Goal: Transaction & Acquisition: Purchase product/service

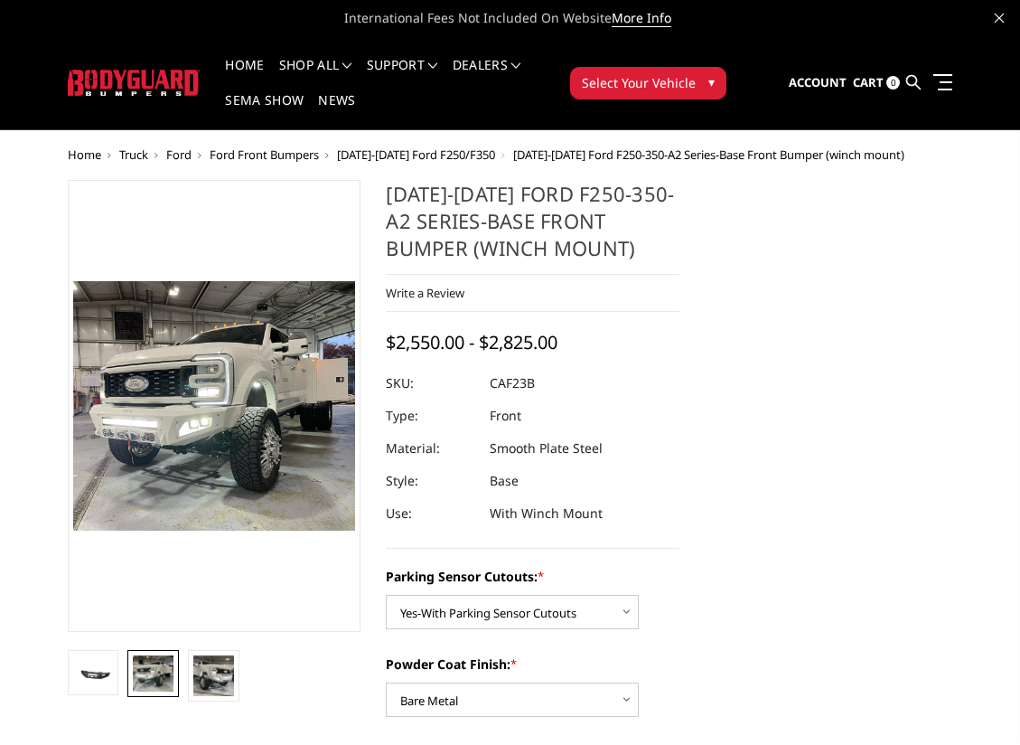
select select "2399"
select select "2400"
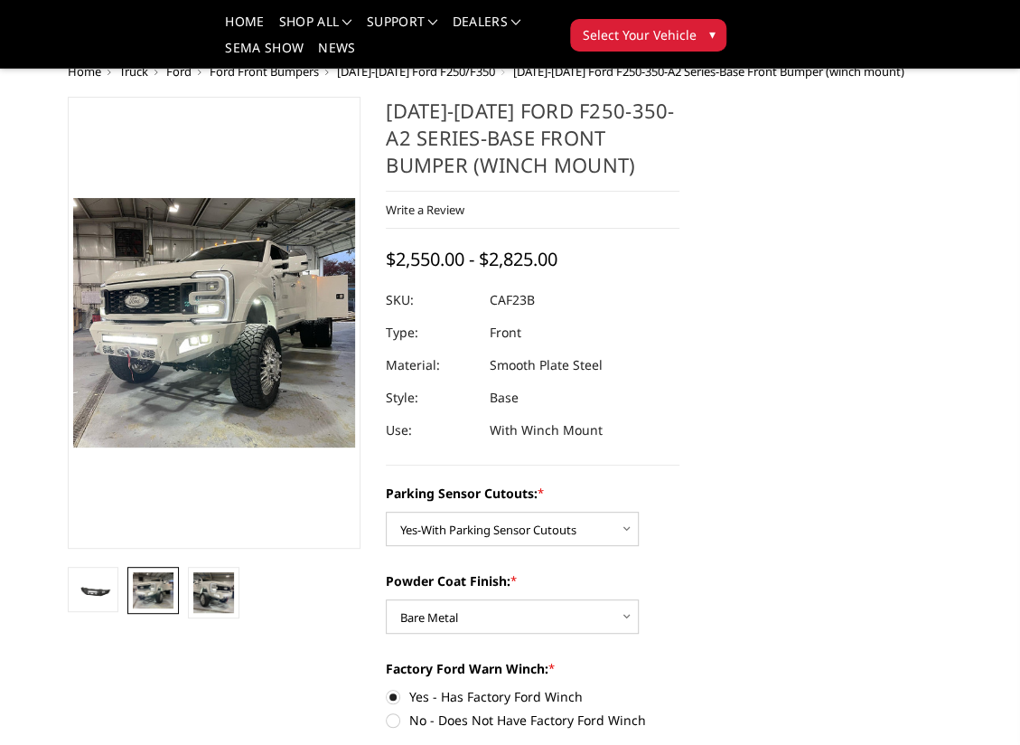
scroll to position [120, 0]
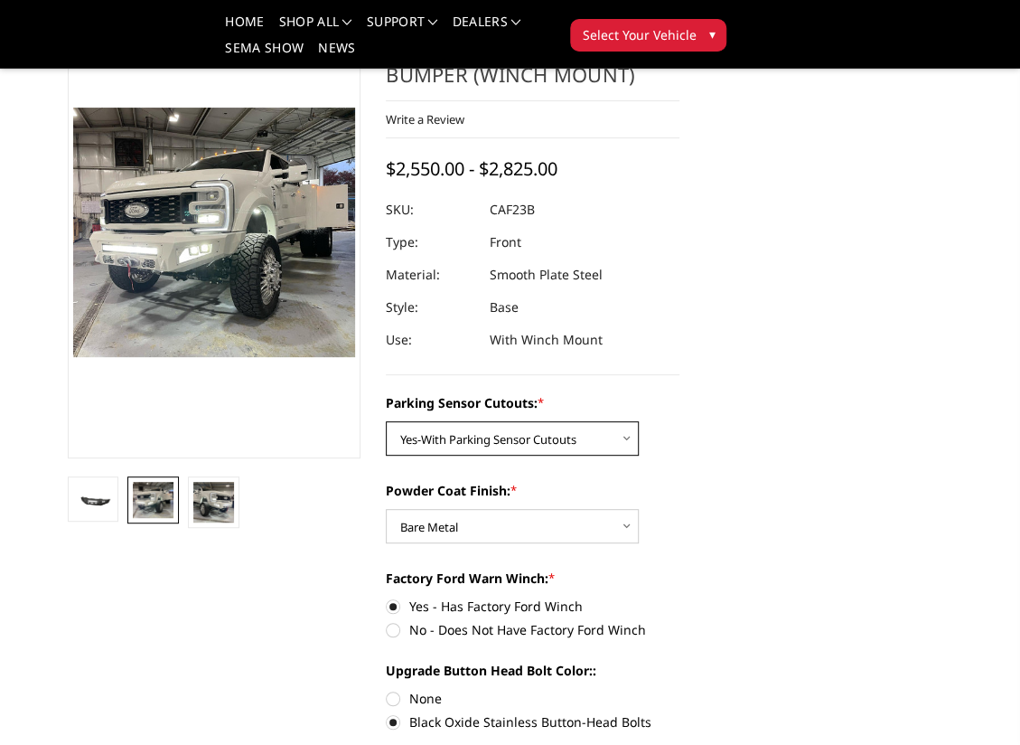
click at [593, 446] on select "Choose Options No-Without Parking Sensor Cutouts Yes-With Parking Sensor Cutouts" at bounding box center [512, 438] width 253 height 34
click at [386, 421] on select "Choose Options No-Without Parking Sensor Cutouts Yes-With Parking Sensor Cutouts" at bounding box center [512, 438] width 253 height 34
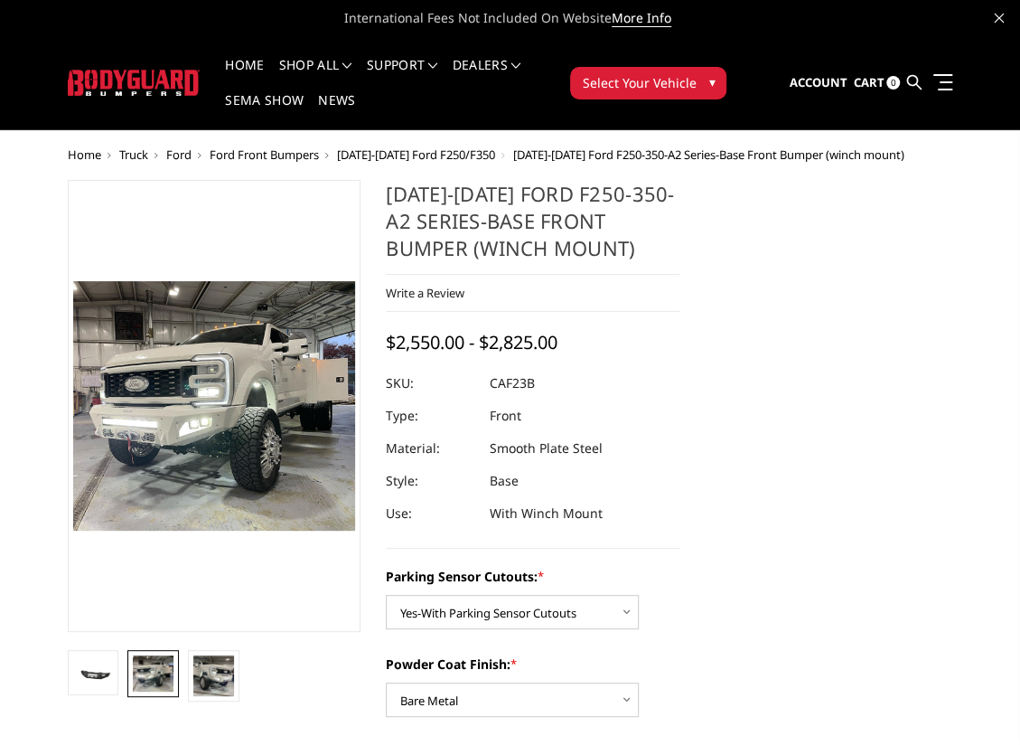
scroll to position [0, 0]
click at [429, 152] on span "[DATE]-[DATE] Ford F250/F350" at bounding box center [416, 154] width 158 height 16
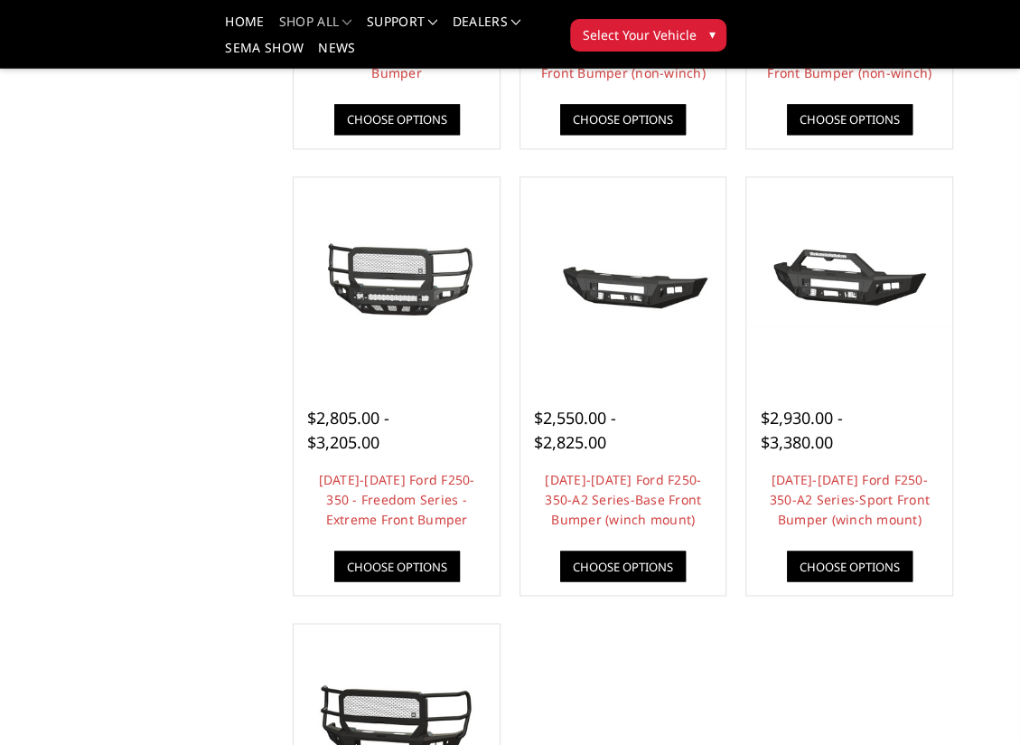
scroll to position [964, 0]
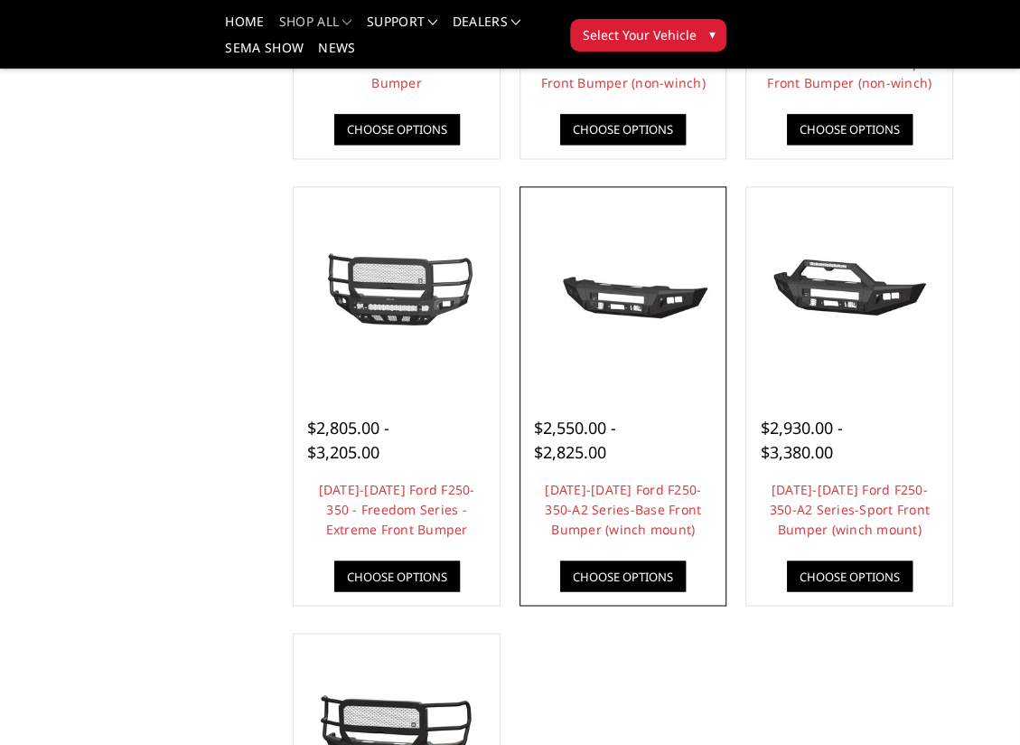
click at [619, 283] on img at bounding box center [623, 290] width 197 height 92
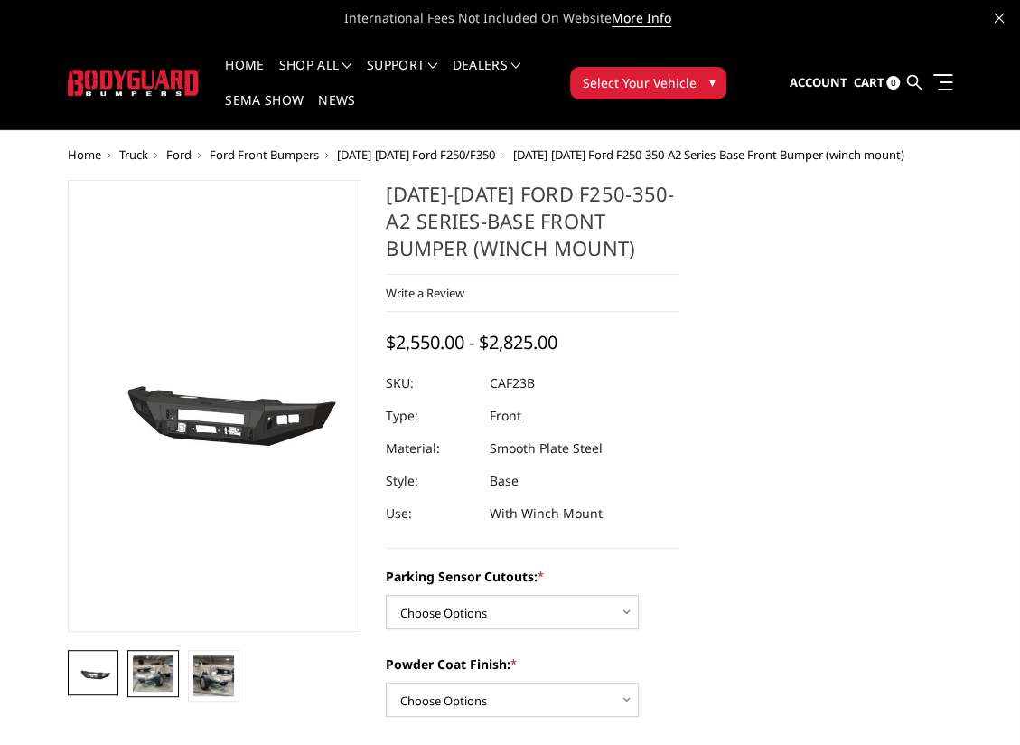
click at [155, 671] on img at bounding box center [153, 673] width 41 height 36
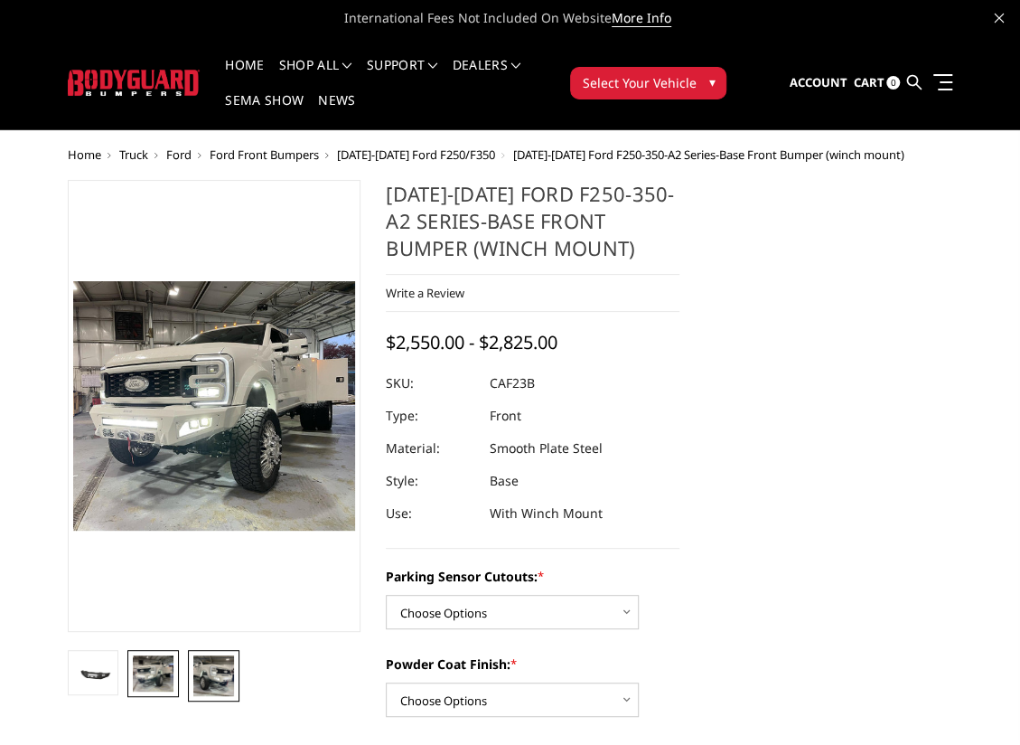
click at [220, 670] on img at bounding box center [213, 675] width 41 height 41
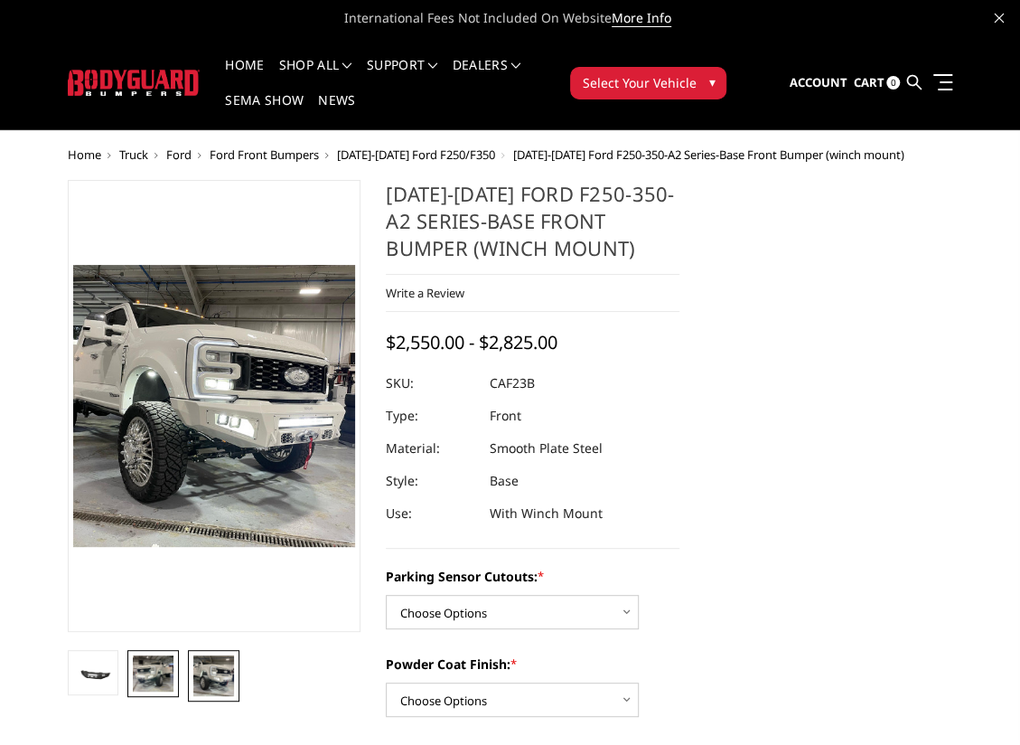
click at [164, 671] on img at bounding box center [153, 673] width 41 height 36
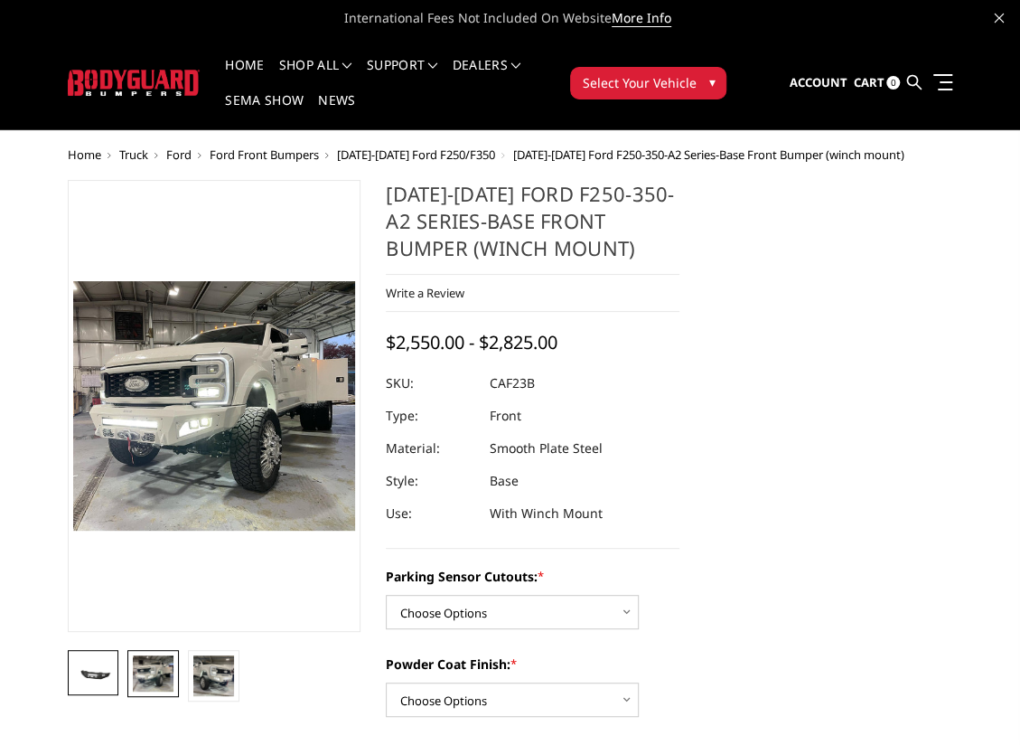
click at [99, 681] on img at bounding box center [93, 672] width 41 height 19
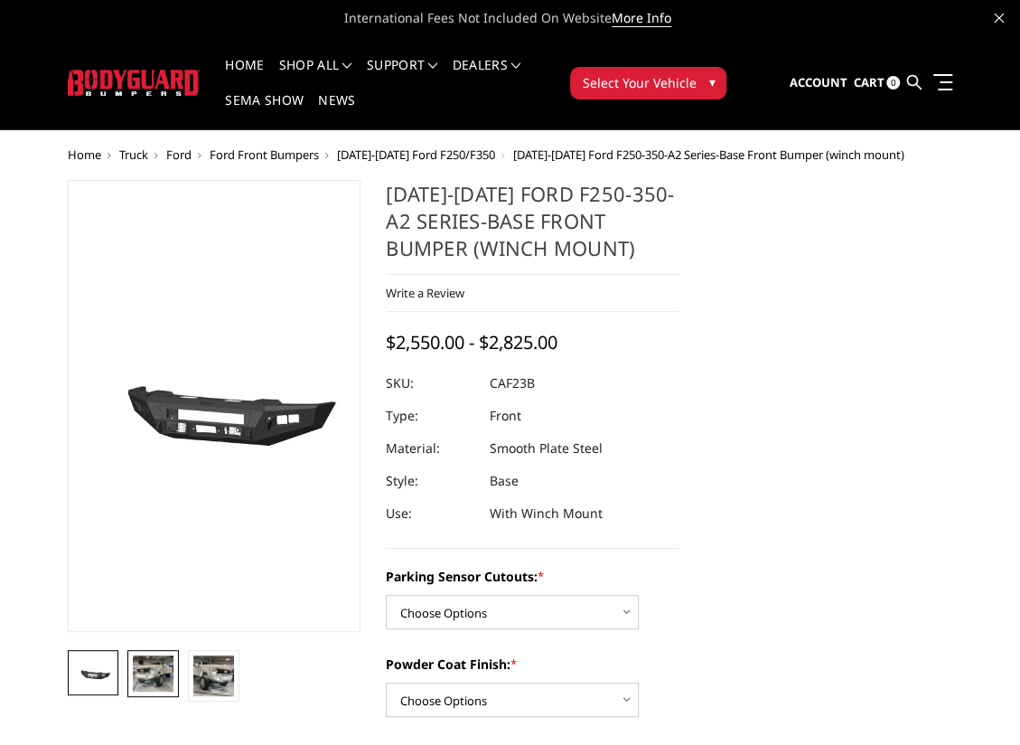
click at [148, 672] on img at bounding box center [153, 673] width 41 height 36
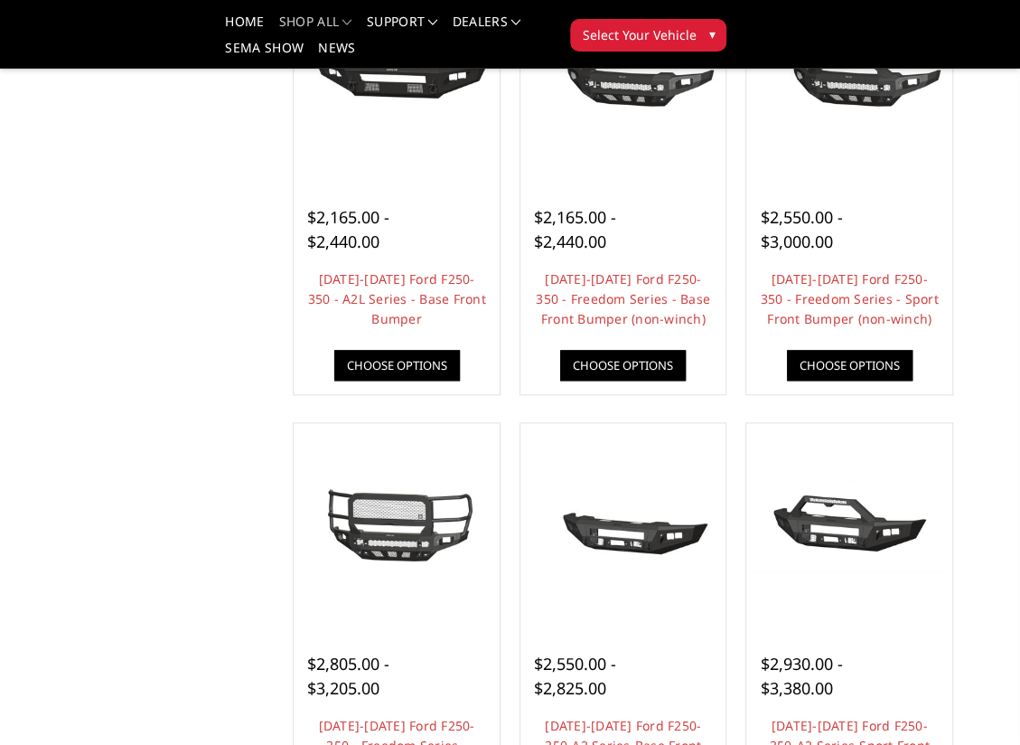
scroll to position [723, 0]
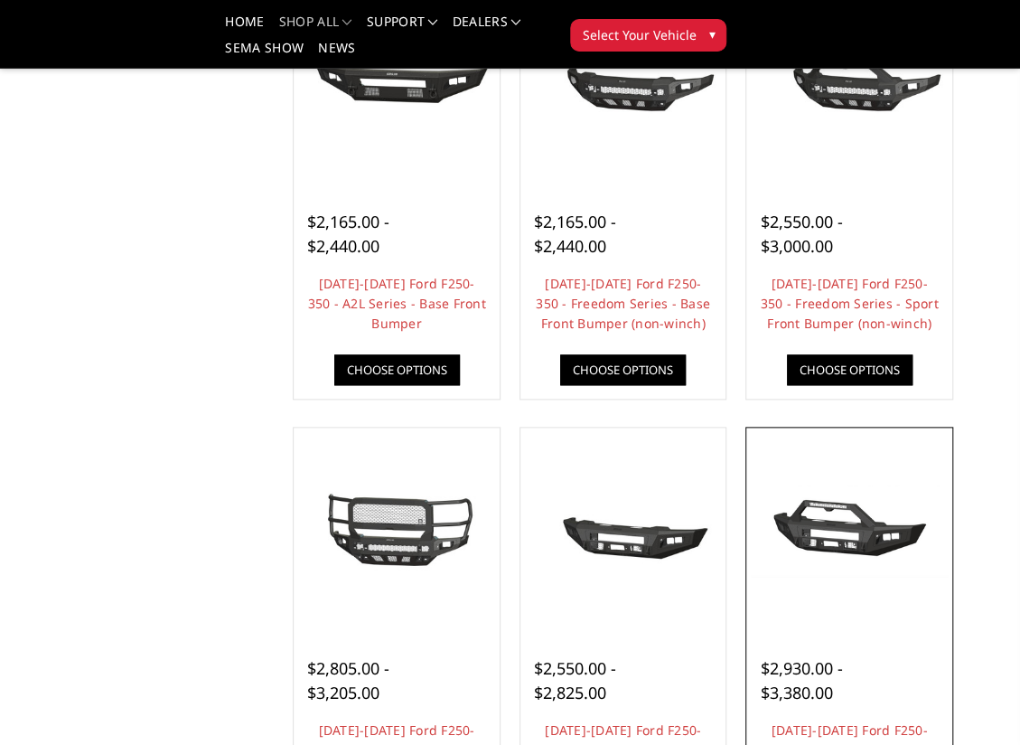
click at [893, 522] on img at bounding box center [849, 530] width 197 height 92
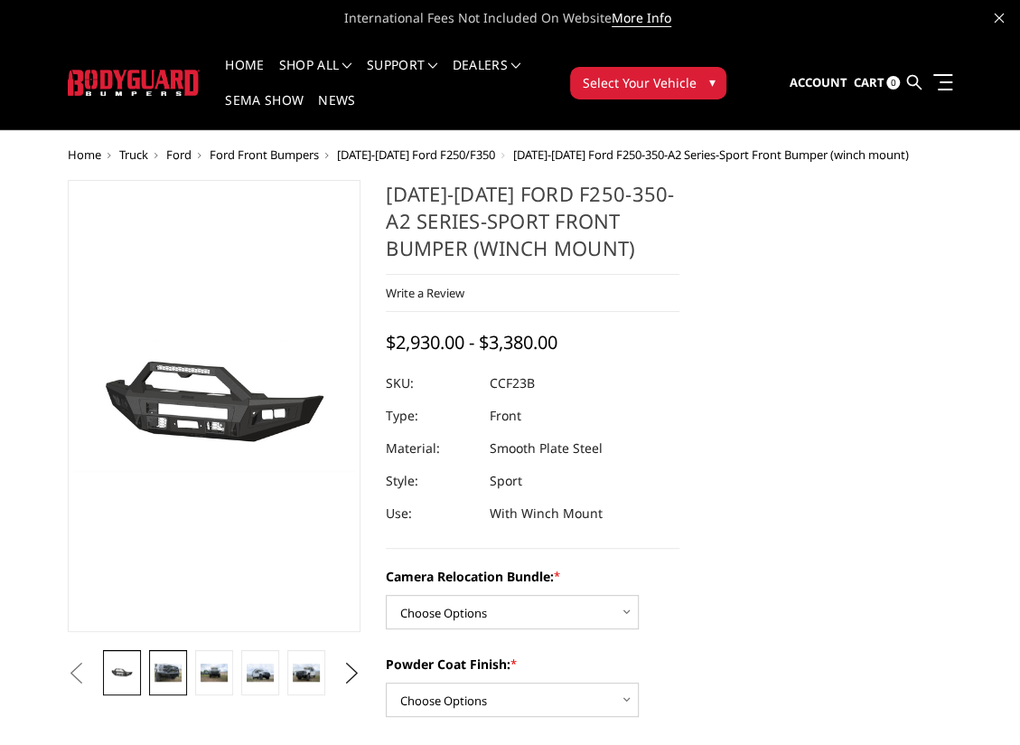
click at [176, 677] on img at bounding box center [168, 671] width 26 height 17
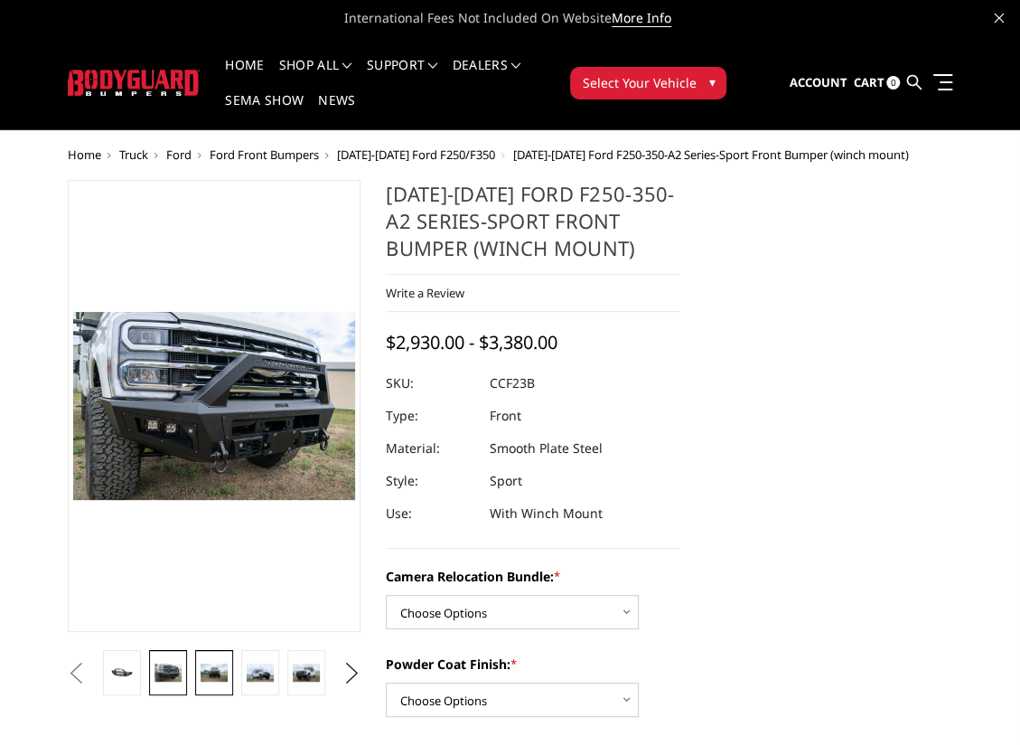
click at [226, 670] on img at bounding box center [214, 671] width 26 height 17
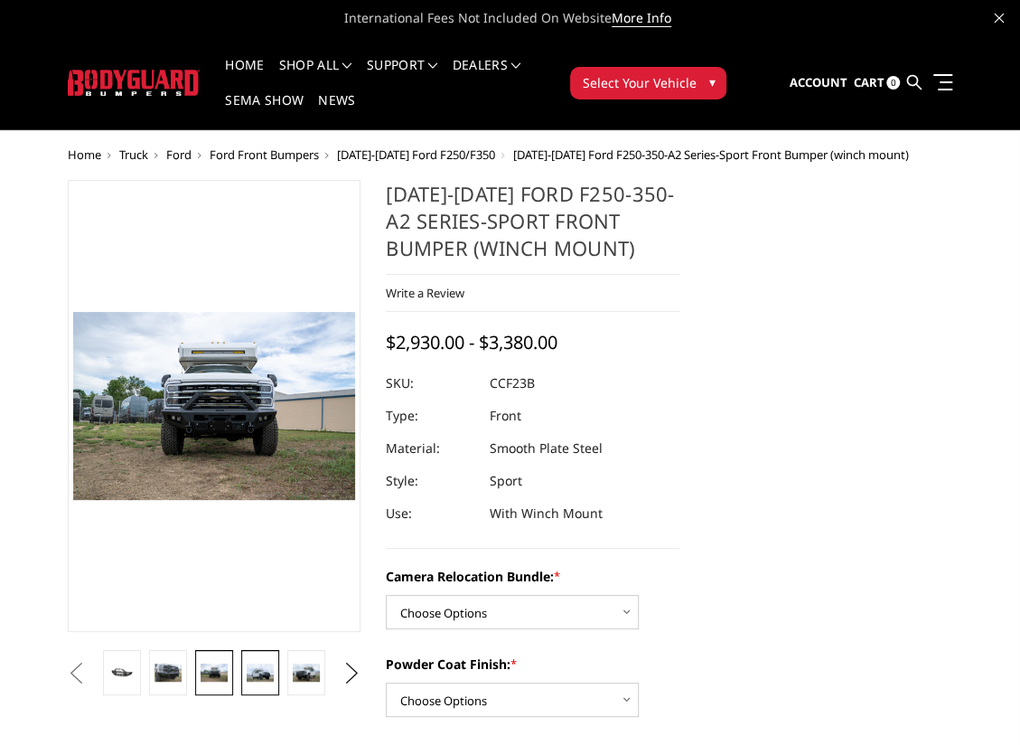
click at [254, 670] on img at bounding box center [260, 671] width 26 height 17
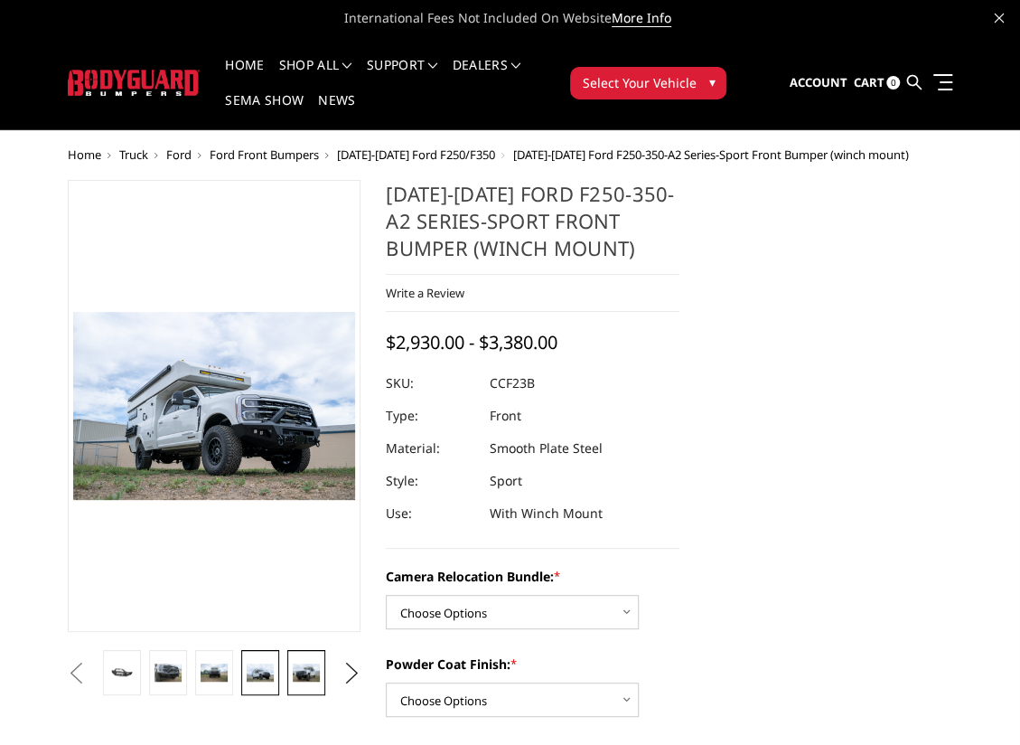
click at [300, 672] on img at bounding box center [306, 671] width 26 height 17
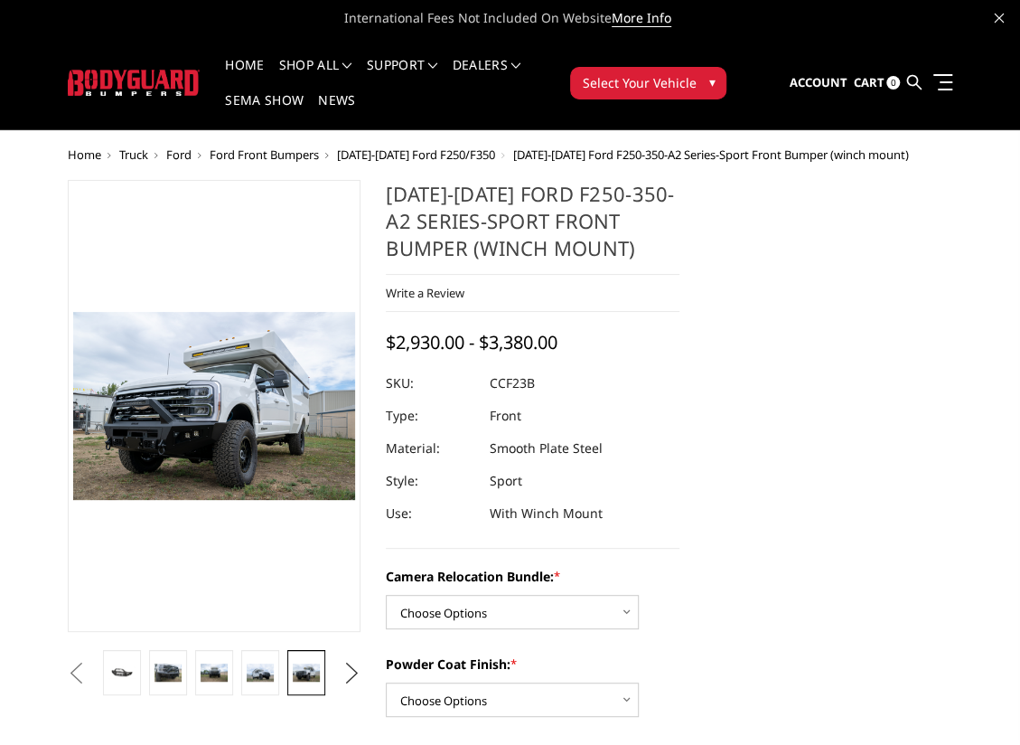
click at [358, 672] on button "Next" at bounding box center [351, 673] width 27 height 27
click at [311, 677] on img at bounding box center [306, 671] width 26 height 17
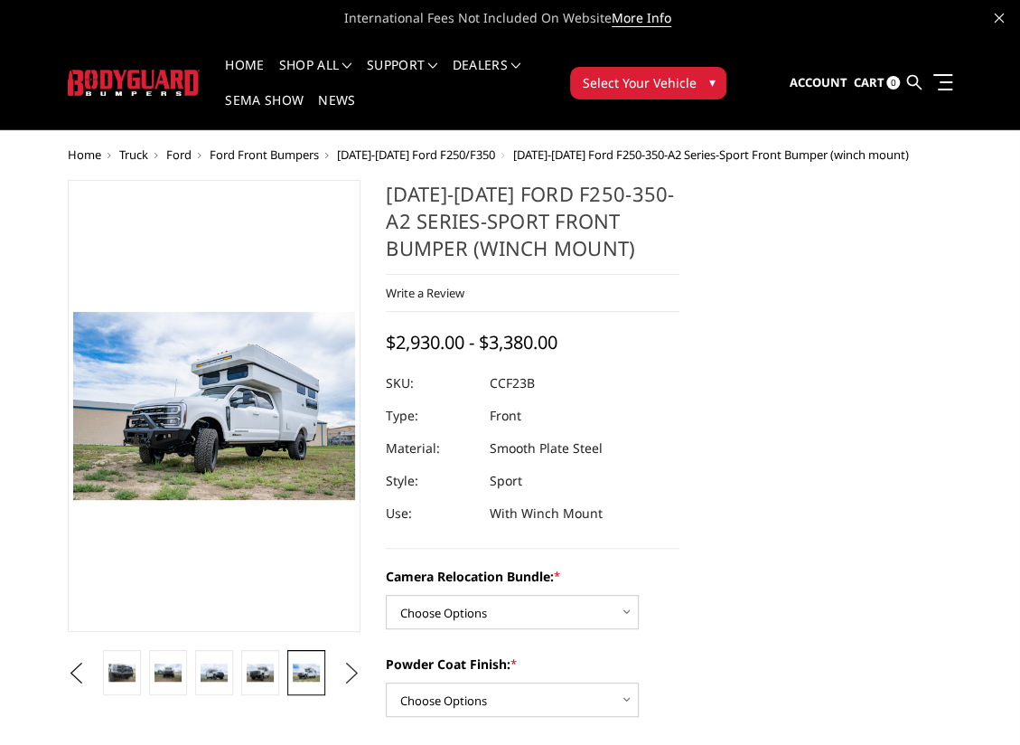
click at [353, 665] on button "Next" at bounding box center [351, 673] width 27 height 27
click at [315, 669] on img at bounding box center [306, 672] width 26 height 35
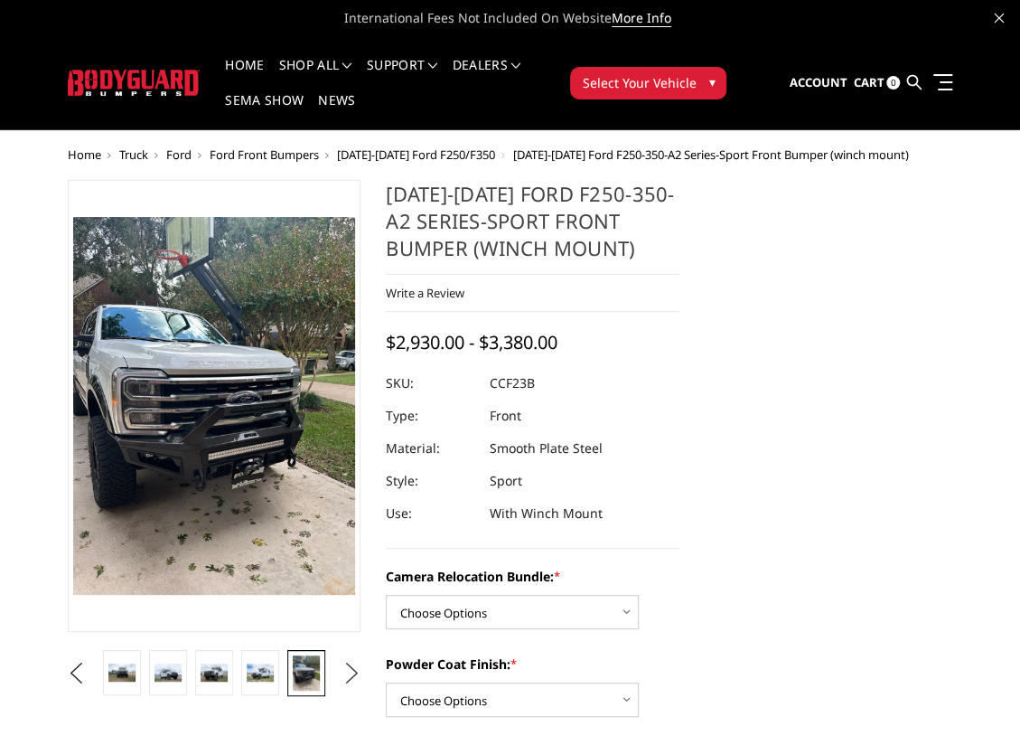
click at [355, 670] on button "Next" at bounding box center [351, 673] width 27 height 27
click at [319, 676] on img at bounding box center [306, 672] width 26 height 35
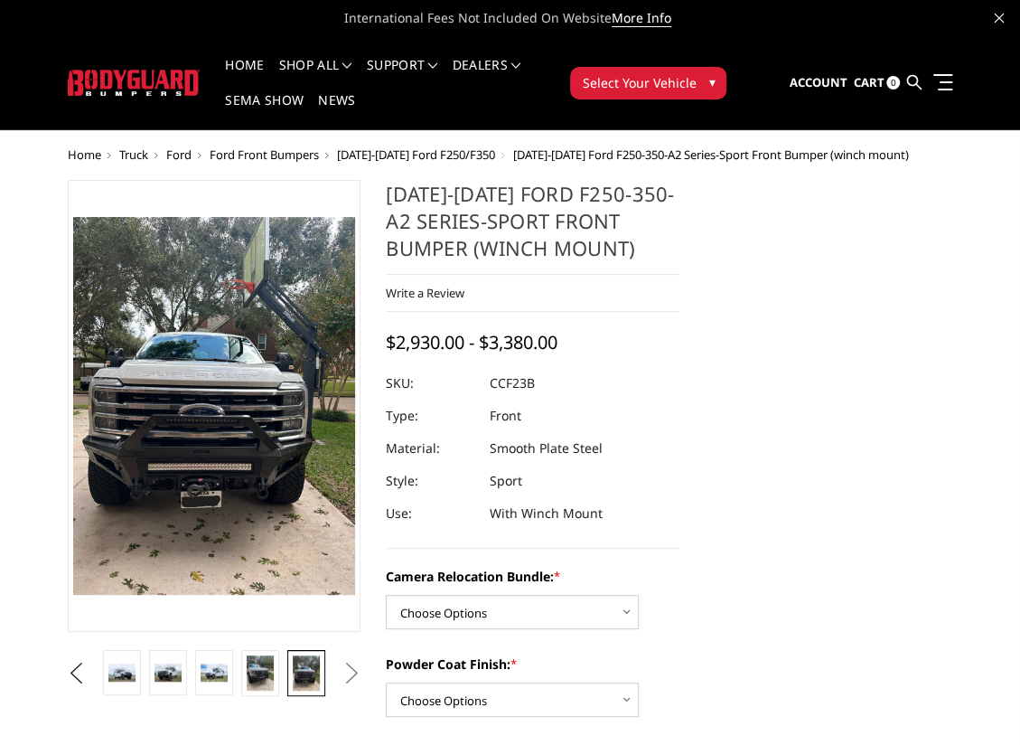
click at [349, 669] on button "Next" at bounding box center [351, 673] width 27 height 27
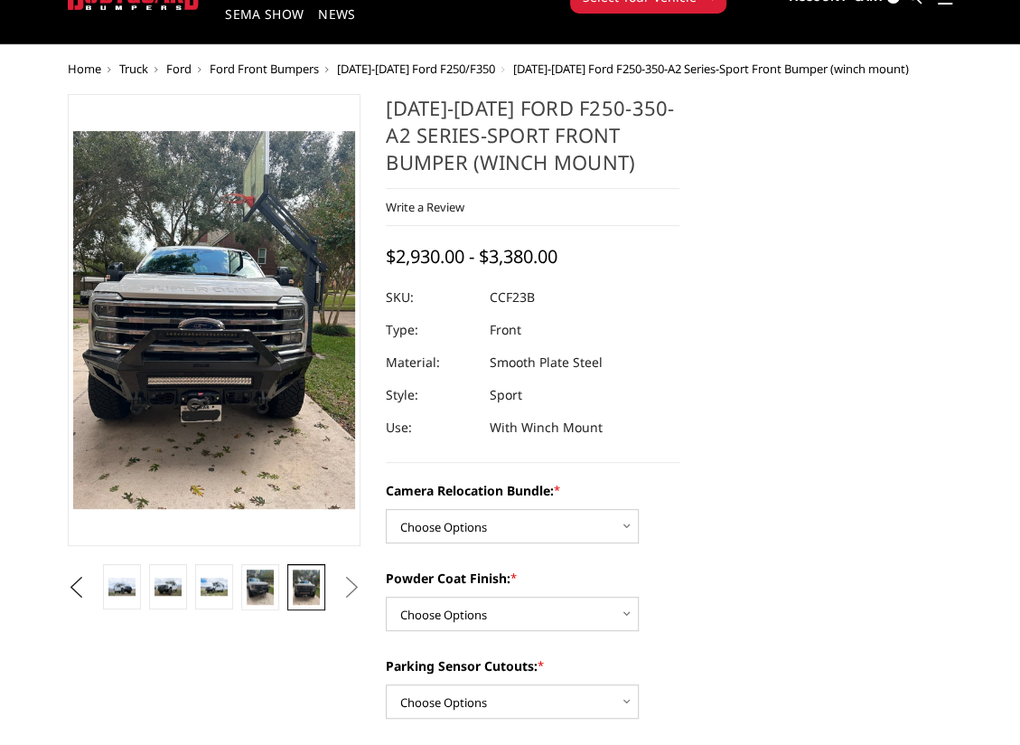
scroll to position [150, 0]
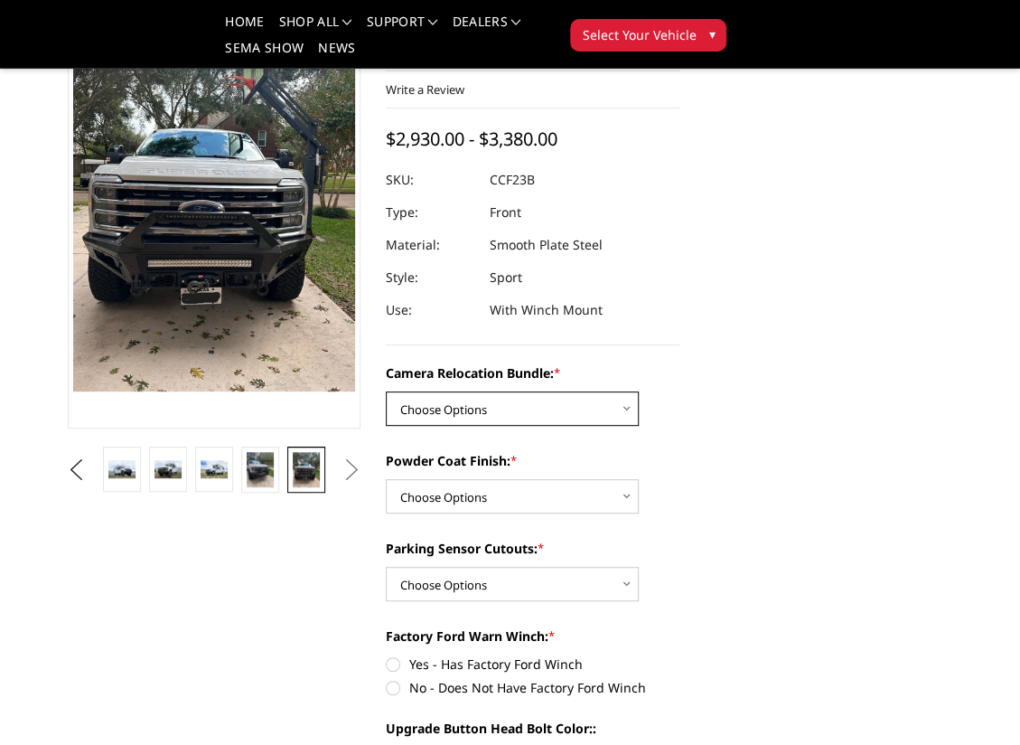
click at [608, 414] on select "Choose Options WITHOUT Camera Relocation Bundle WITH Camera Relocation Bundle" at bounding box center [512, 408] width 253 height 34
select select "2614"
click at [386, 391] on select "Choose Options WITHOUT Camera Relocation Bundle WITH Camera Relocation Bundle" at bounding box center [512, 408] width 253 height 34
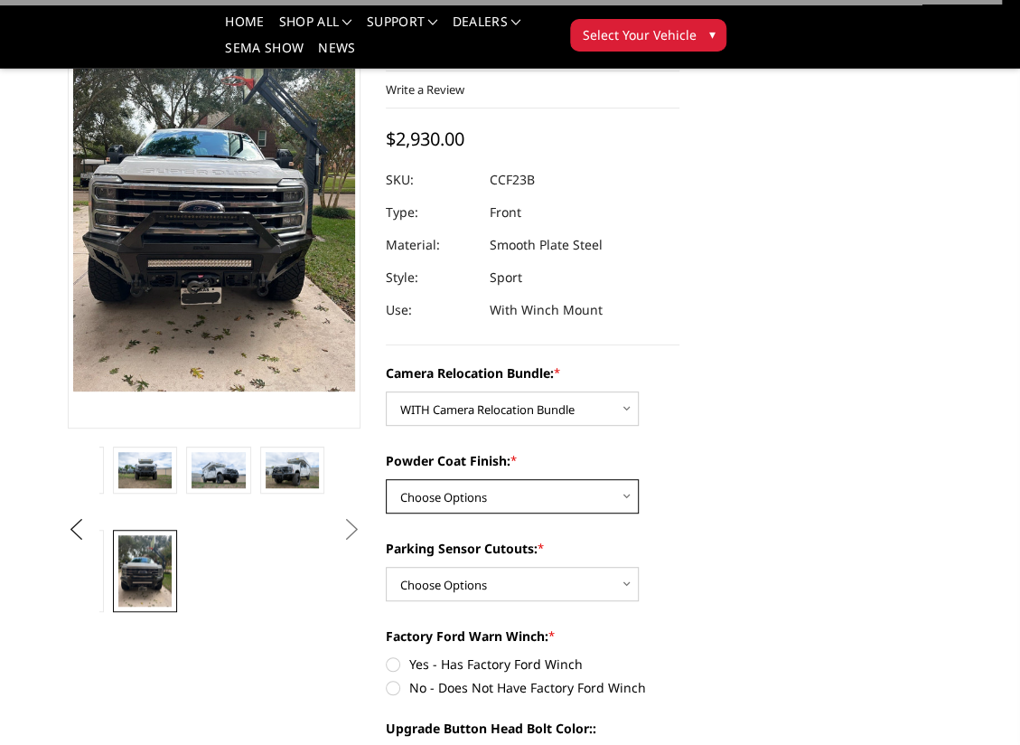
click at [541, 490] on select "Choose Options Textured Black Powder Coat Bare Metal" at bounding box center [512, 496] width 253 height 34
select select "2612"
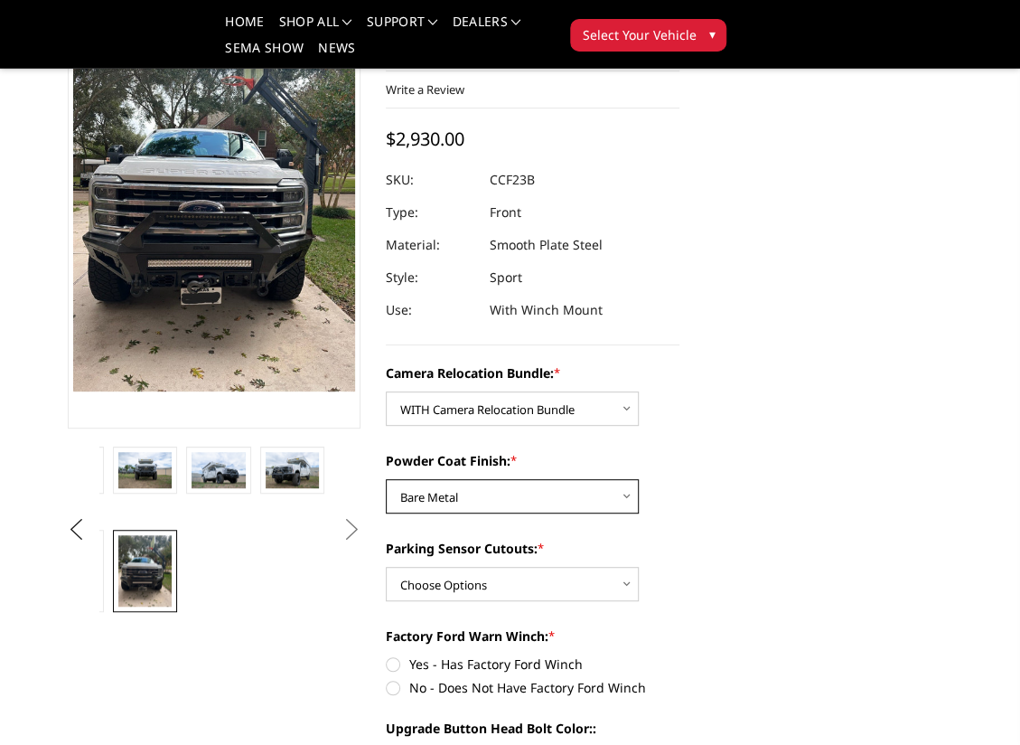
click at [386, 479] on select "Choose Options Textured Black Powder Coat Bare Metal" at bounding box center [512, 496] width 253 height 34
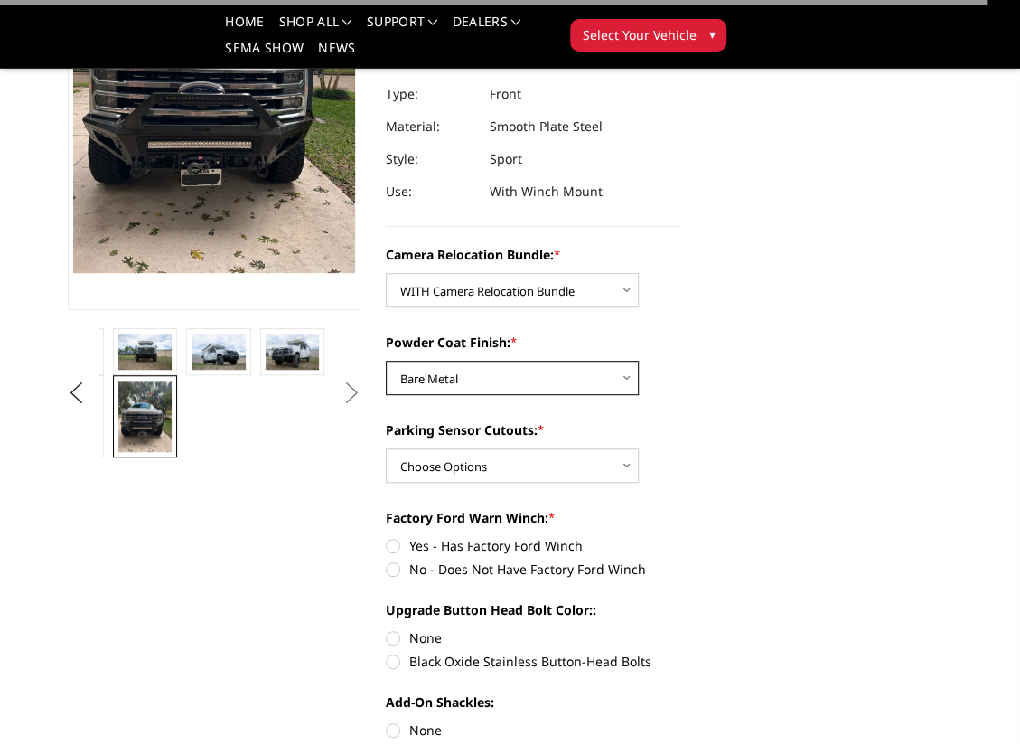
scroll to position [271, 0]
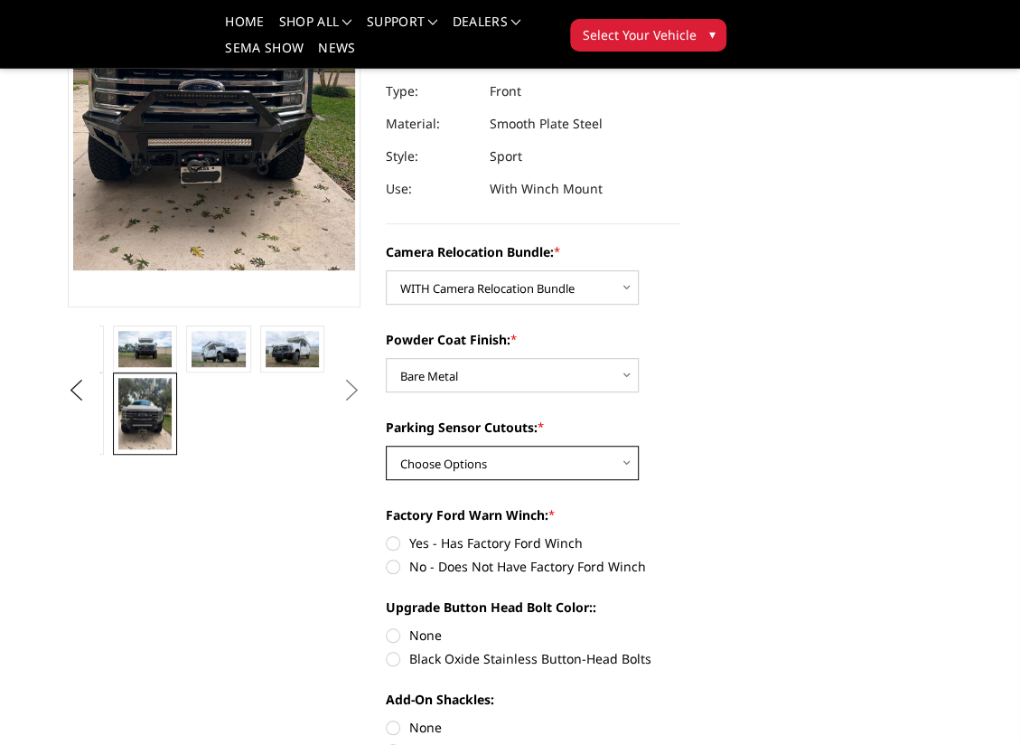
click at [616, 462] on select "Choose Options Yes - With Parking Sensor Cutouts No - Without Parking Sensor Cu…" at bounding box center [512, 463] width 253 height 34
select select "2611"
click at [386, 446] on select "Choose Options Yes - With Parking Sensor Cutouts No - Without Parking Sensor Cu…" at bounding box center [512, 463] width 253 height 34
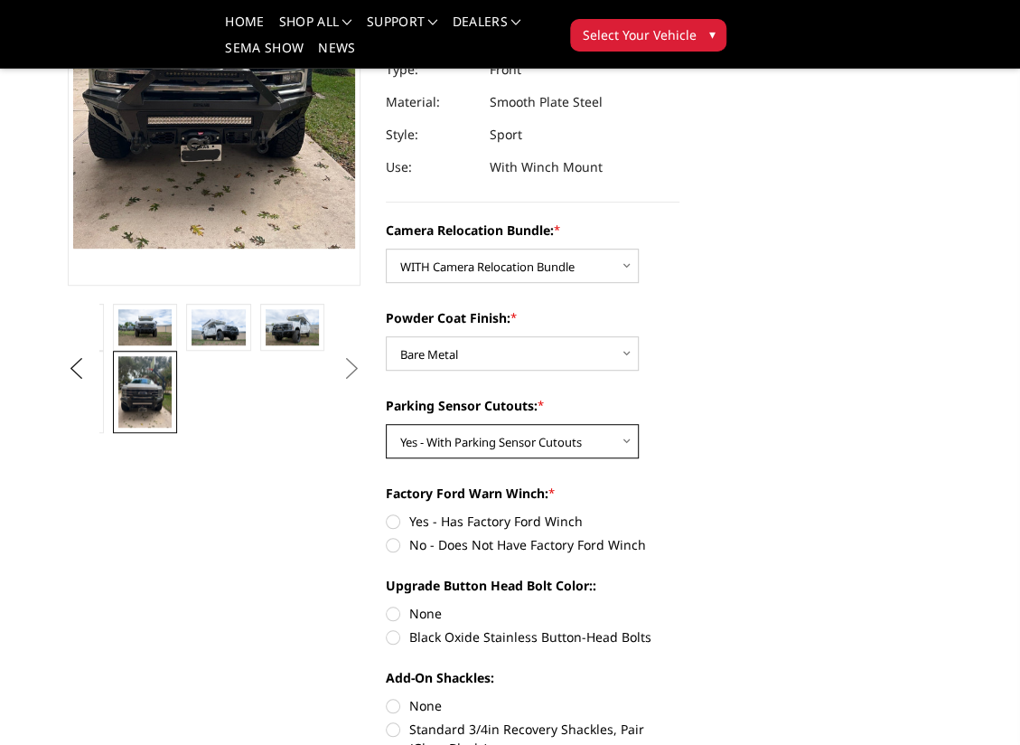
scroll to position [301, 0]
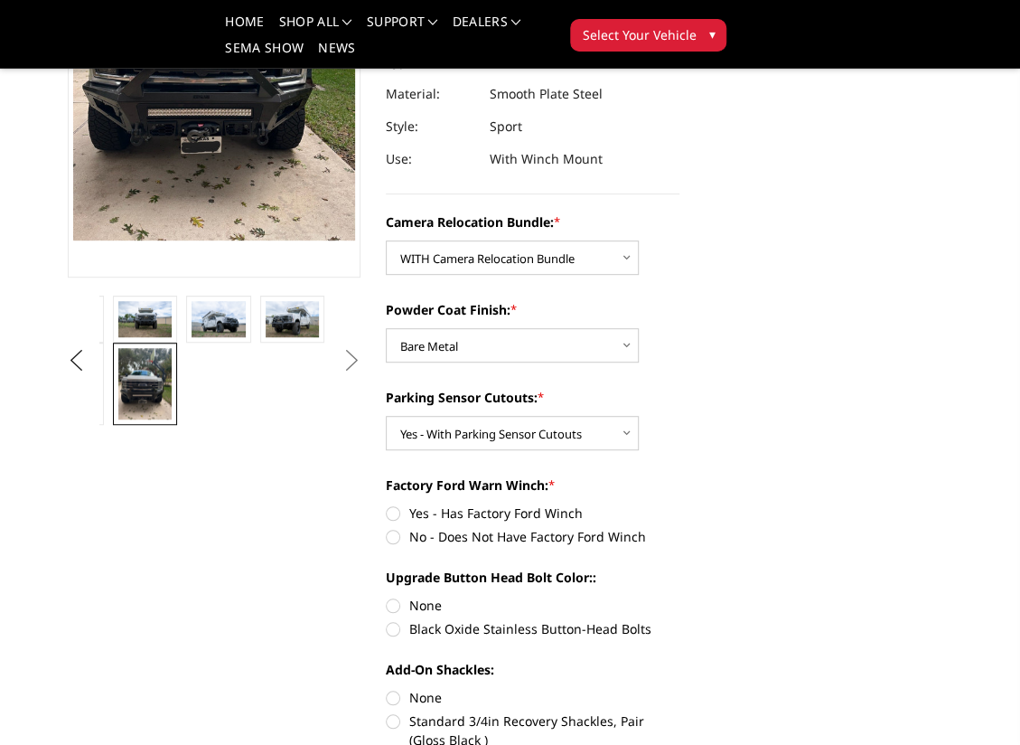
click at [490, 513] on label "Yes - Has Factory Ford Winch" at bounding box center [533, 512] width 294 height 19
click at [387, 504] on input "Yes - Has Factory Ford Winch" at bounding box center [386, 503] width 1 height 1
radio input "true"
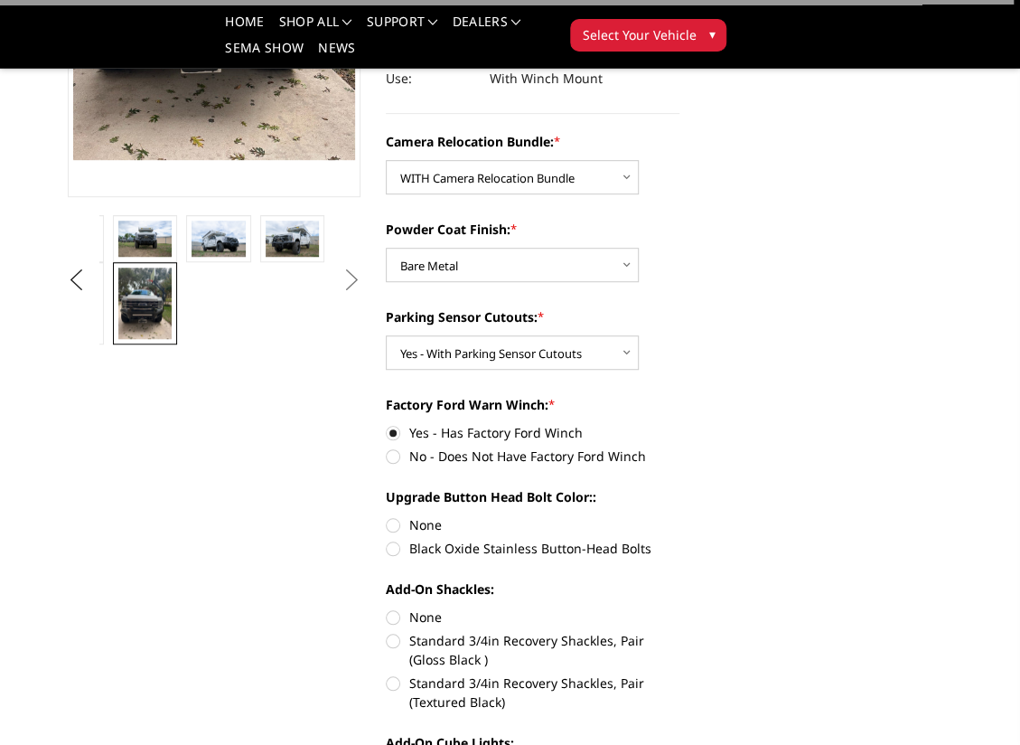
scroll to position [391, 0]
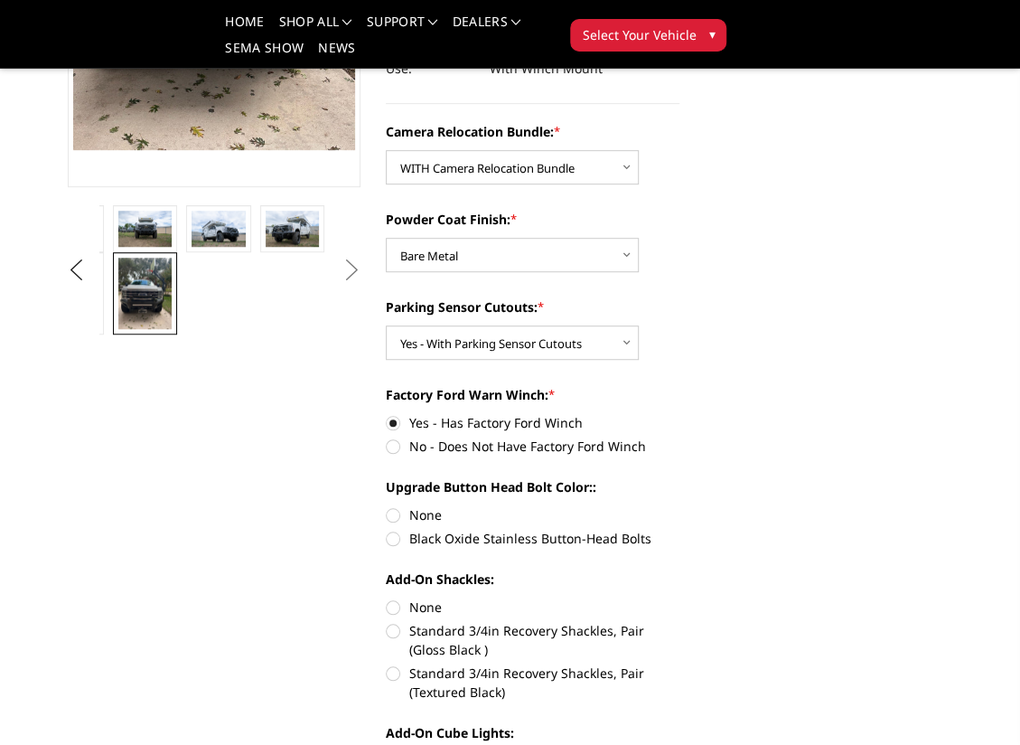
click at [432, 531] on label "Black Oxide Stainless Button-Head Bolts" at bounding box center [533, 538] width 294 height 19
click at [680, 506] on input "Black Oxide Stainless Button-Head Bolts" at bounding box center [680, 505] width 1 height 1
radio input "true"
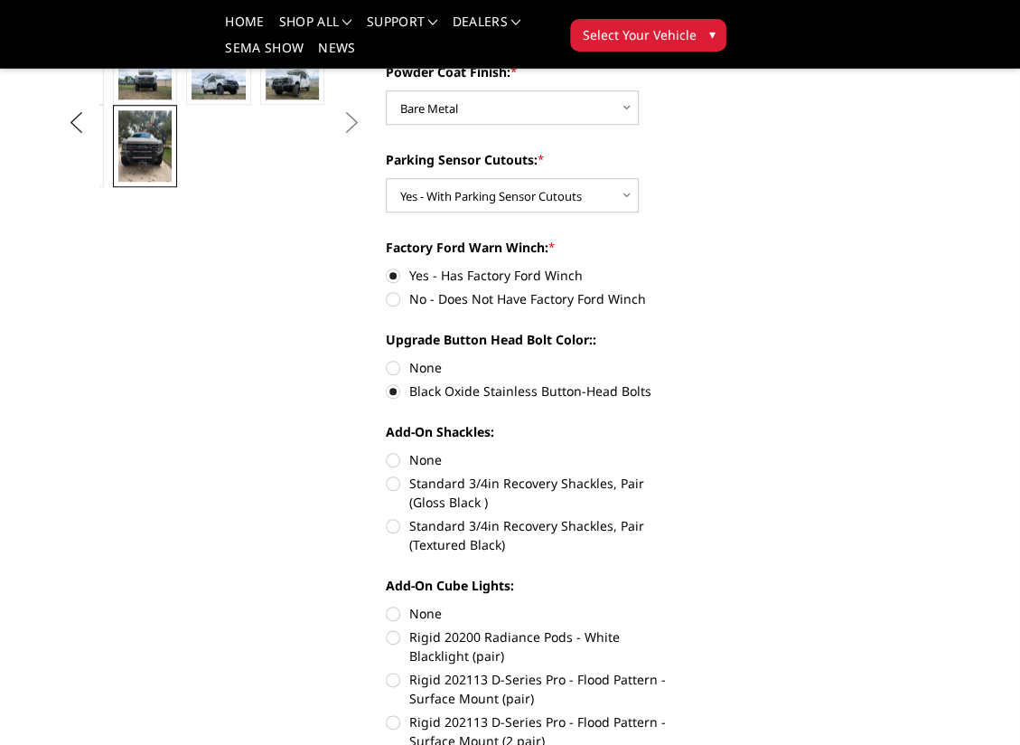
scroll to position [572, 0]
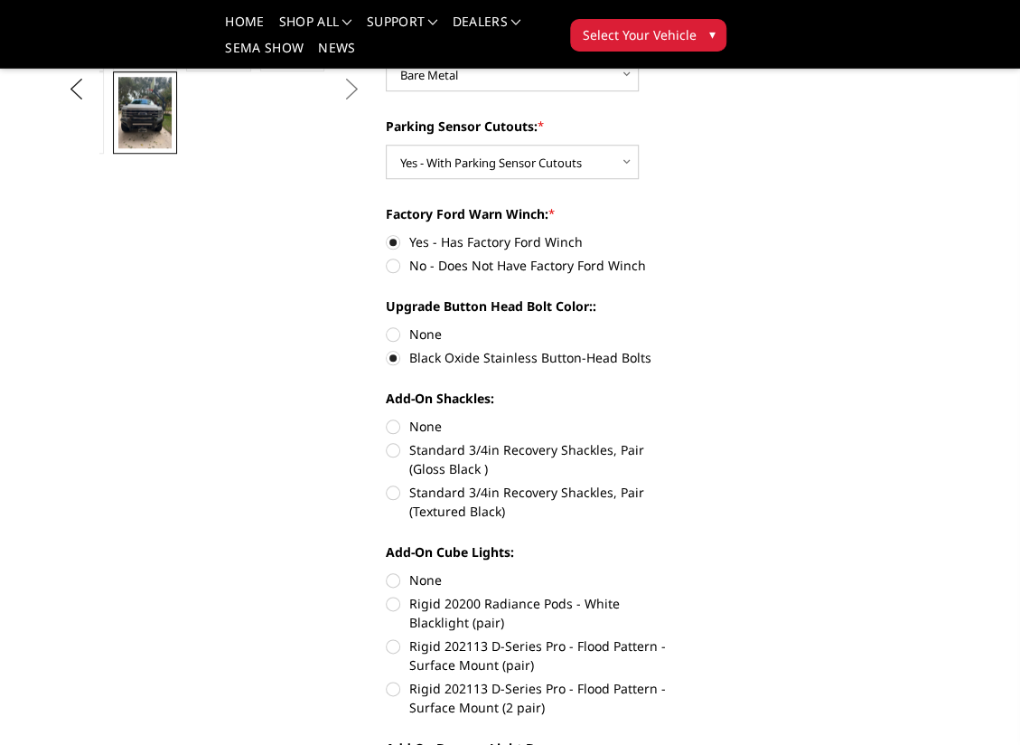
click at [444, 493] on label "Standard 3/4in Recovery Shackles, Pair (Textured Black)" at bounding box center [533, 502] width 294 height 38
click at [680, 441] on input "Standard 3/4in Recovery Shackles, Pair (Textured Black)" at bounding box center [680, 440] width 1 height 1
radio input "true"
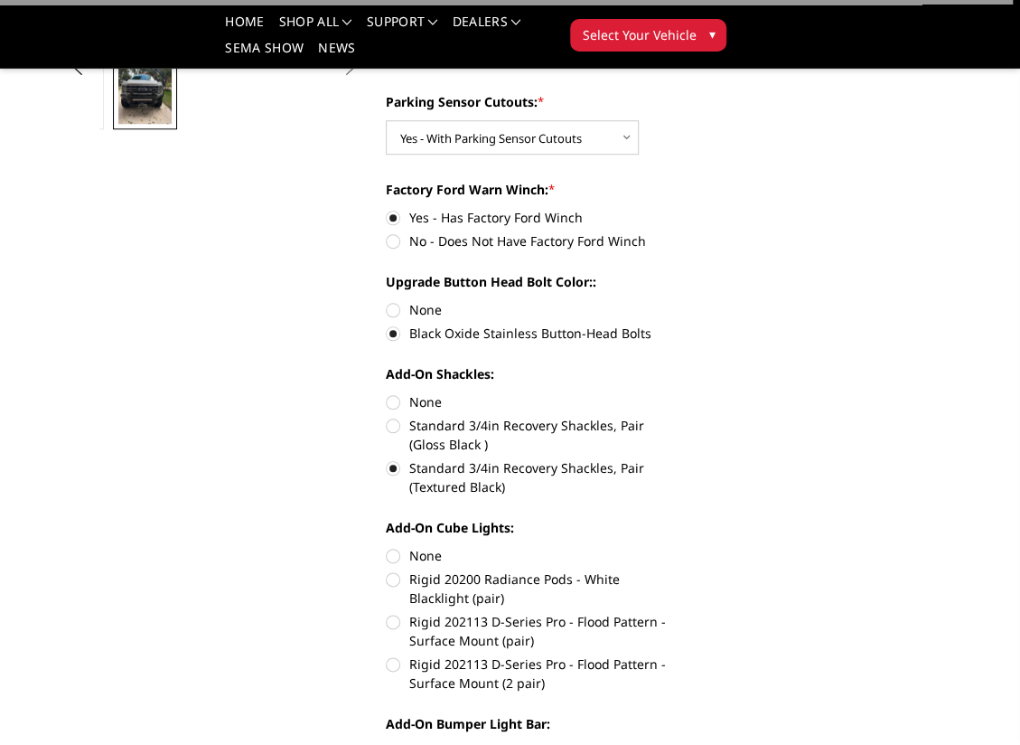
scroll to position [663, 0]
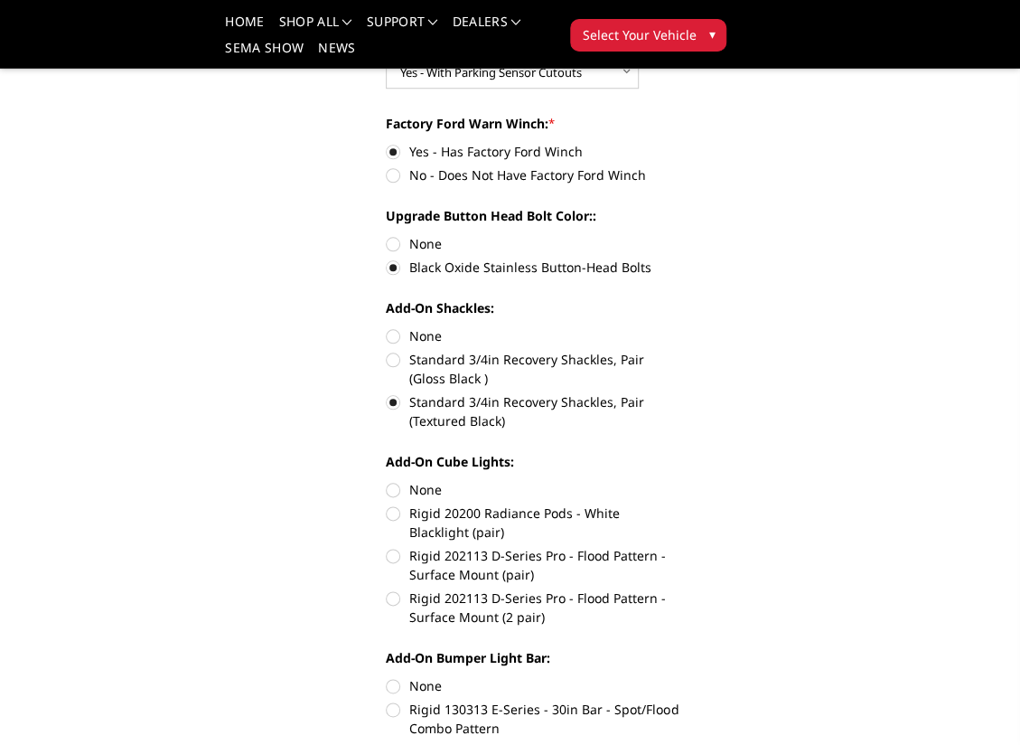
click at [422, 485] on label "None" at bounding box center [533, 489] width 294 height 19
click at [387, 481] on input "None" at bounding box center [386, 480] width 1 height 1
radio input "true"
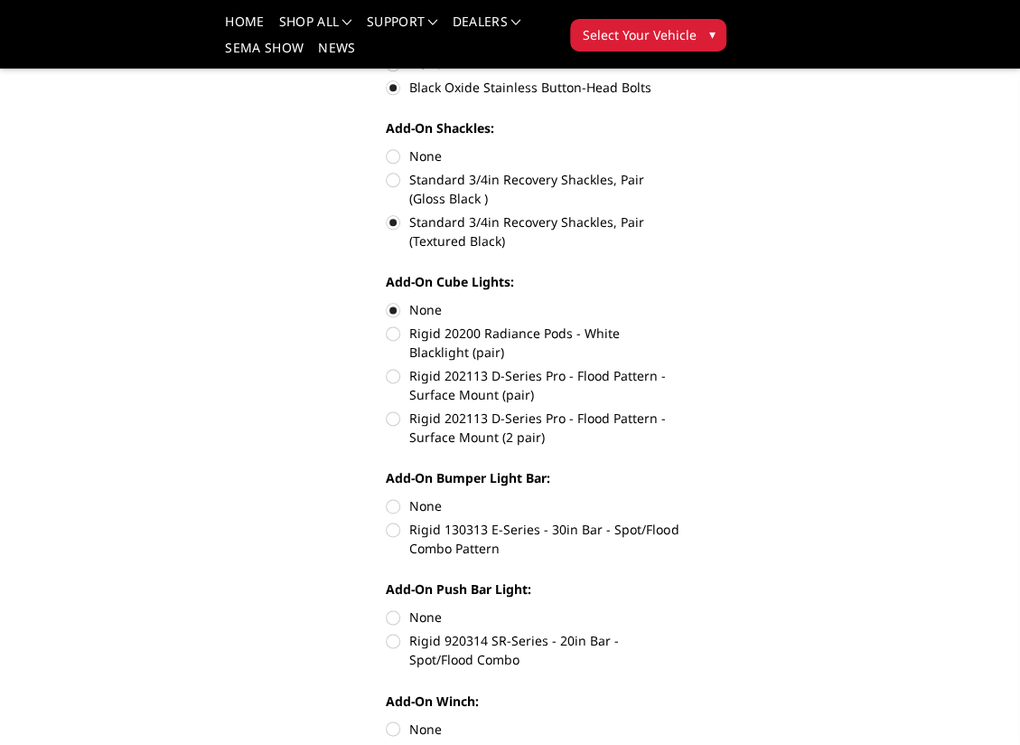
scroll to position [873, 0]
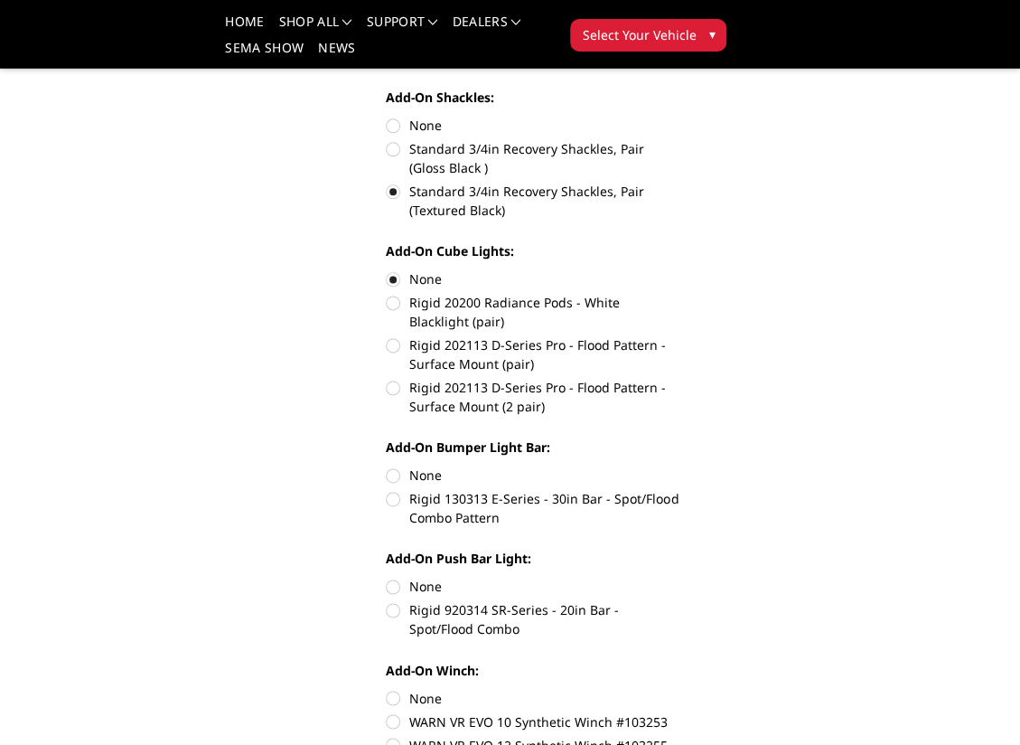
click at [427, 476] on label "None" at bounding box center [533, 474] width 294 height 19
click at [387, 466] on input "None" at bounding box center [386, 465] width 1 height 1
radio input "true"
click at [408, 586] on label "None" at bounding box center [533, 586] width 294 height 19
click at [387, 578] on input "None" at bounding box center [386, 577] width 1 height 1
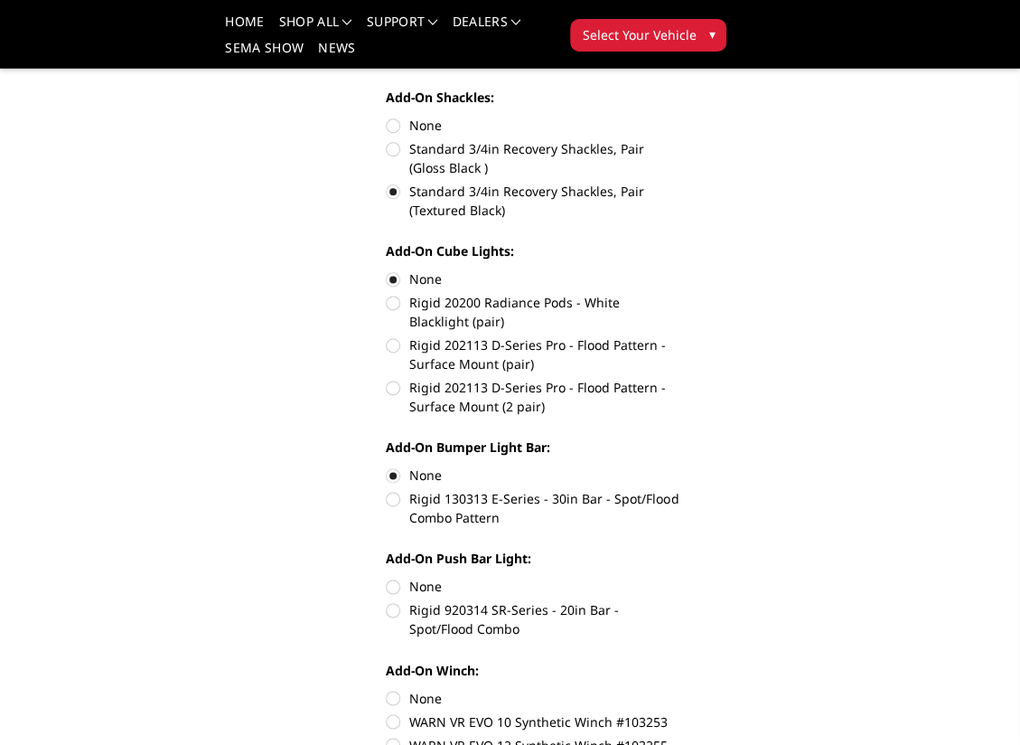
radio input "true"
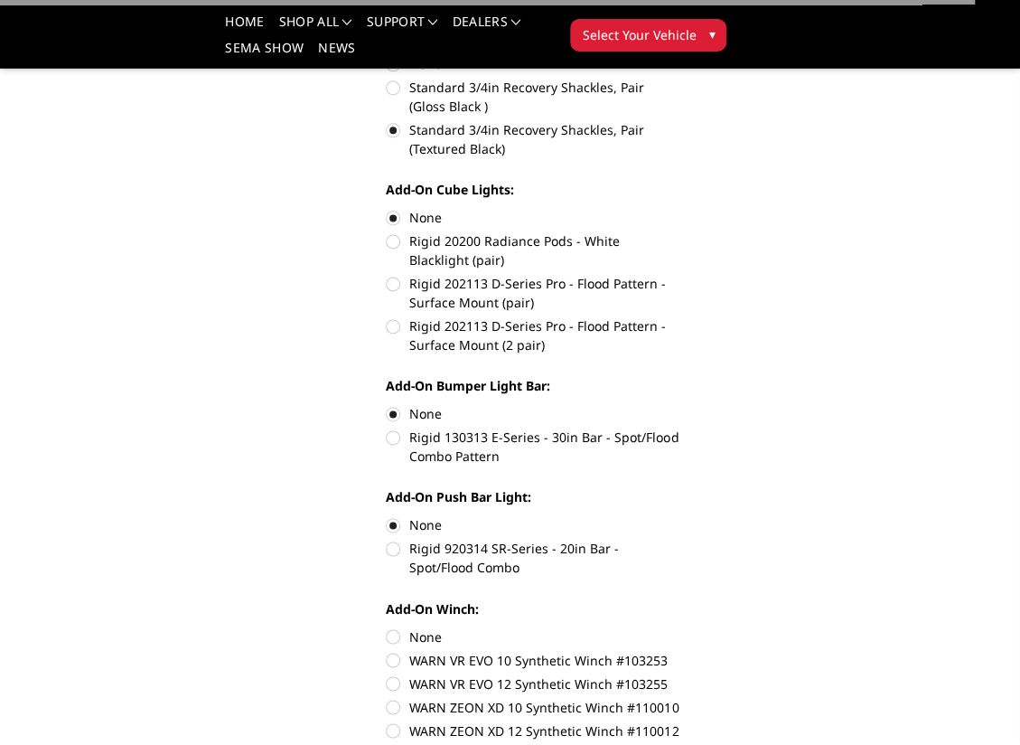
scroll to position [1024, 0]
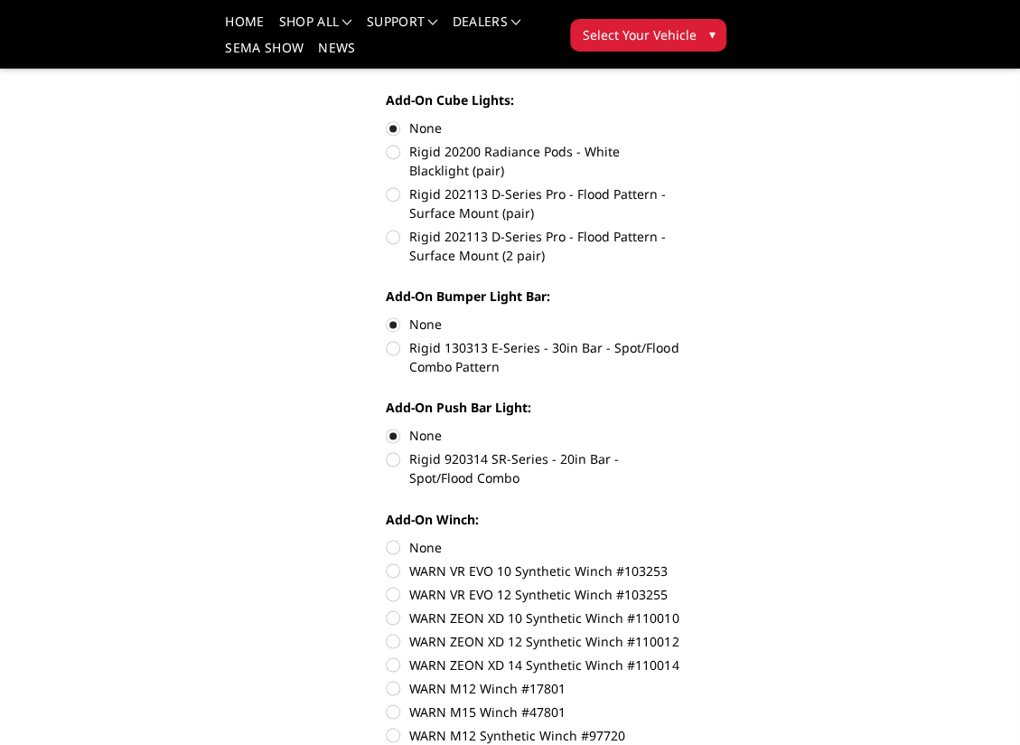
click at [428, 541] on label "None" at bounding box center [533, 546] width 294 height 19
click at [387, 538] on input "None" at bounding box center [386, 537] width 1 height 1
radio input "true"
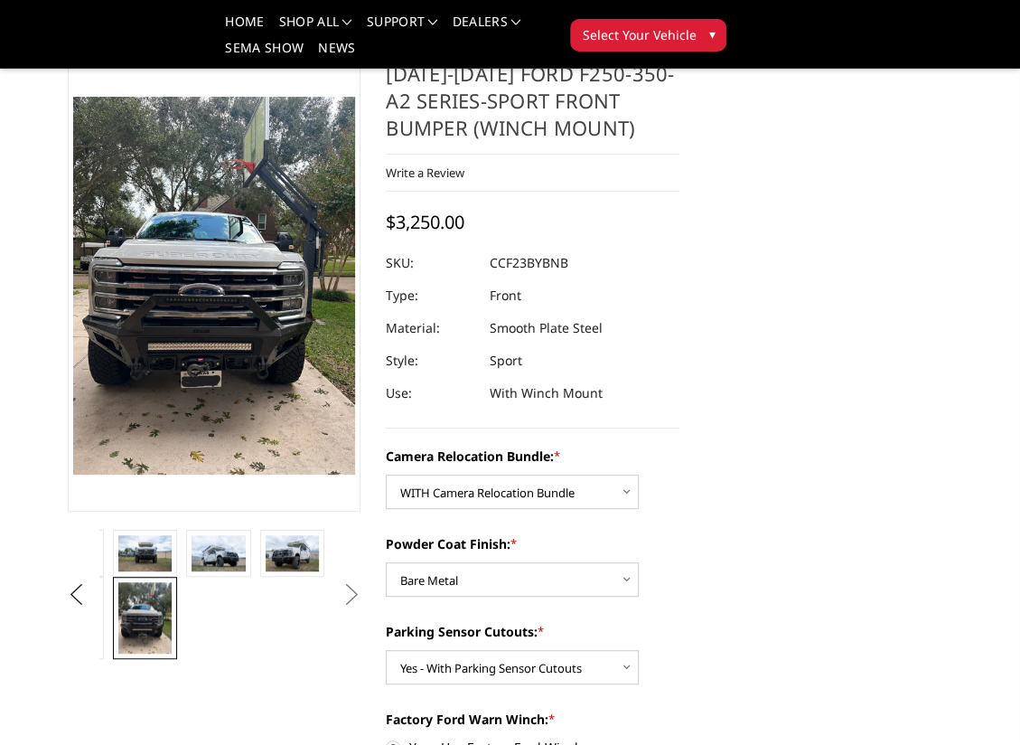
scroll to position [60, 0]
